Goal: Task Accomplishment & Management: Manage account settings

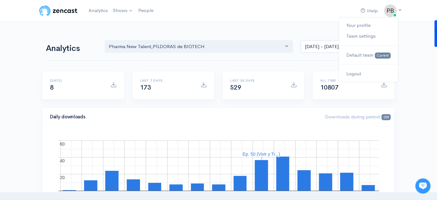
click at [399, 9] on icon at bounding box center [400, 10] width 4 height 4
click at [380, 23] on link "Your profile" at bounding box center [368, 25] width 59 height 11
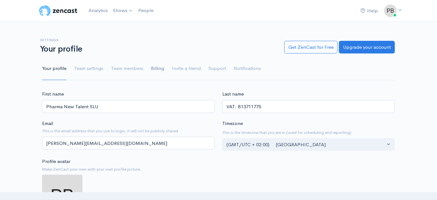
click at [156, 70] on link "Billing" at bounding box center [157, 68] width 13 height 23
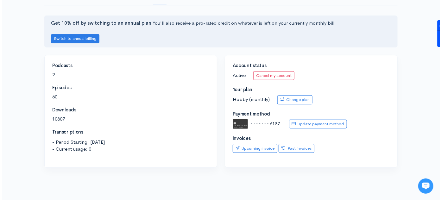
scroll to position [66, 0]
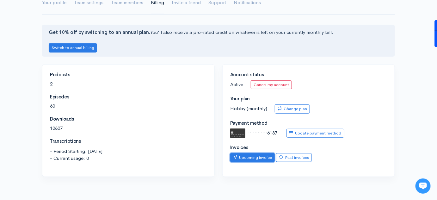
click at [261, 159] on link "Upcoming invoice" at bounding box center [252, 157] width 45 height 9
click at [299, 156] on link "Past invoices" at bounding box center [294, 157] width 36 height 9
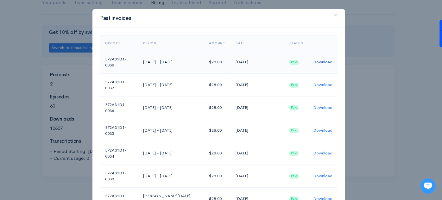
click at [316, 60] on link "Download" at bounding box center [322, 61] width 19 height 5
